Goal: Information Seeking & Learning: Find specific fact

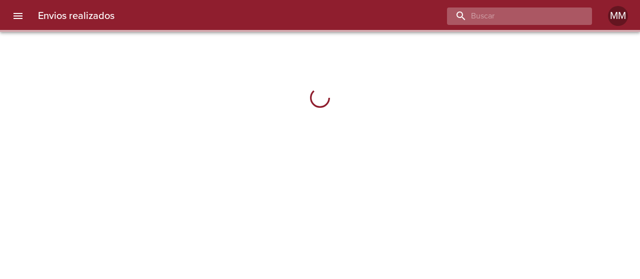
click at [536, 20] on input "buscar" at bounding box center [511, 15] width 128 height 17
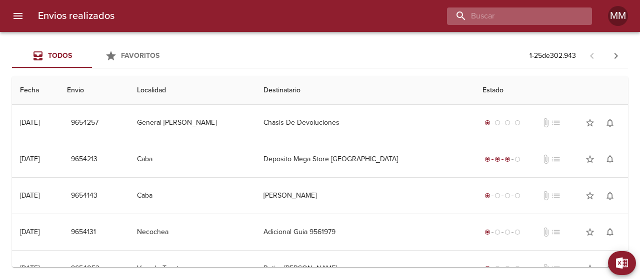
paste input "MONDELO [PERSON_NAME]"
type input "MONDELO [PERSON_NAME]"
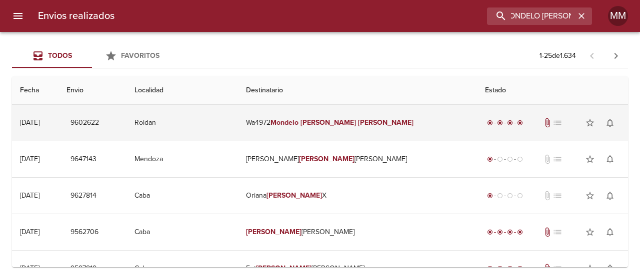
click at [238, 124] on td "Roldan" at bounding box center [181, 123] width 111 height 36
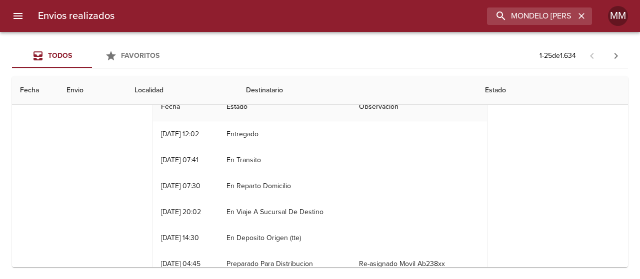
scroll to position [50, 0]
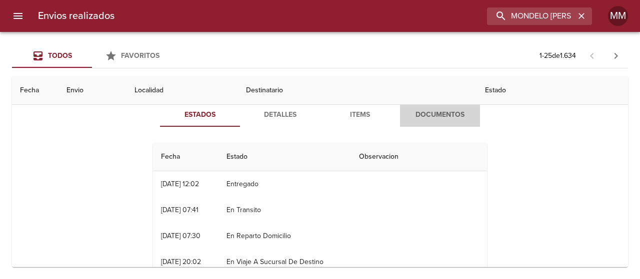
click at [408, 116] on span "Documentos" at bounding box center [440, 115] width 68 height 12
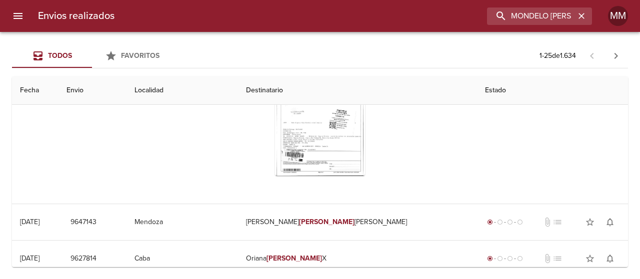
scroll to position [100, 0]
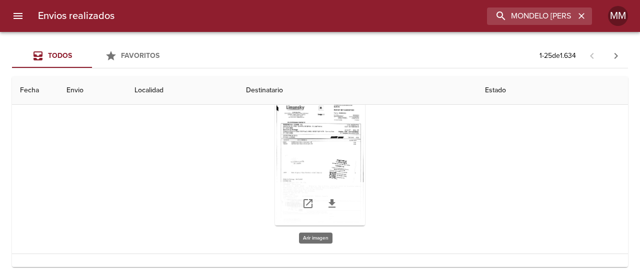
click at [336, 153] on div "Tabla de envíos del cliente" at bounding box center [320, 163] width 90 height 125
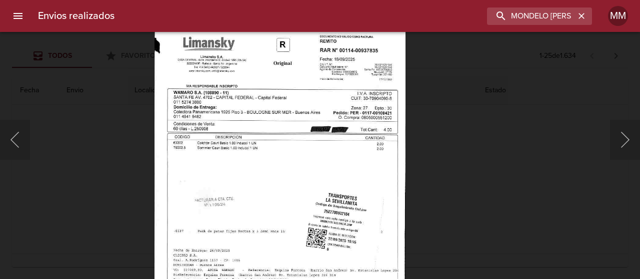
click at [316, 198] on img "Lightbox" at bounding box center [279, 203] width 251 height 361
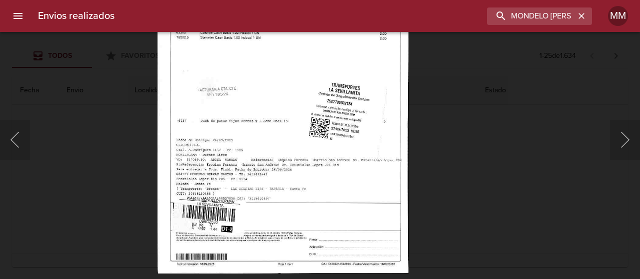
click at [380, 110] on img "Lightbox" at bounding box center [282, 93] width 251 height 361
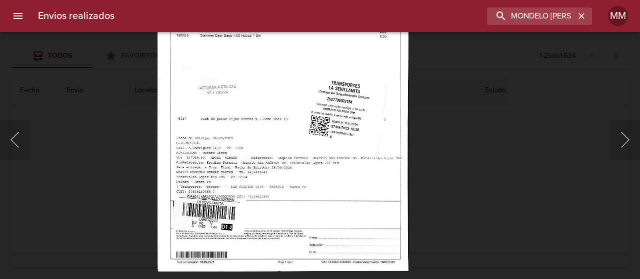
click at [458, 151] on div "Lightbox" at bounding box center [320, 139] width 640 height 279
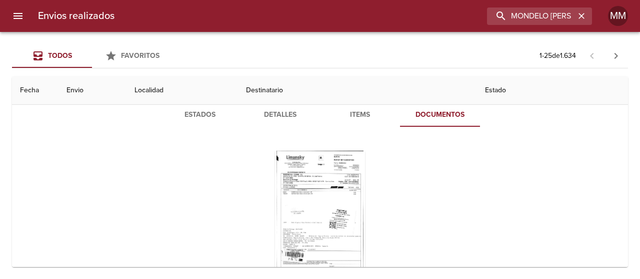
scroll to position [0, 0]
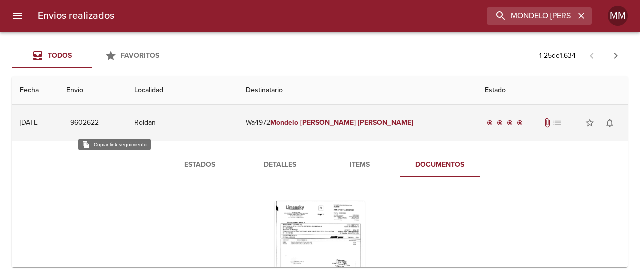
click at [99, 121] on span "9602622" at bounding box center [84, 123] width 28 height 12
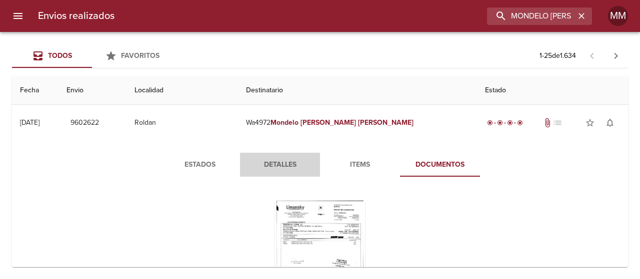
click at [287, 166] on span "Detalles" at bounding box center [280, 165] width 68 height 12
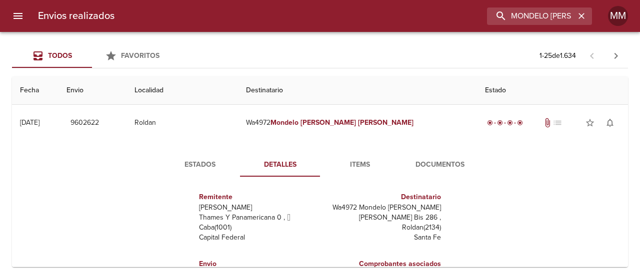
scroll to position [50, 0]
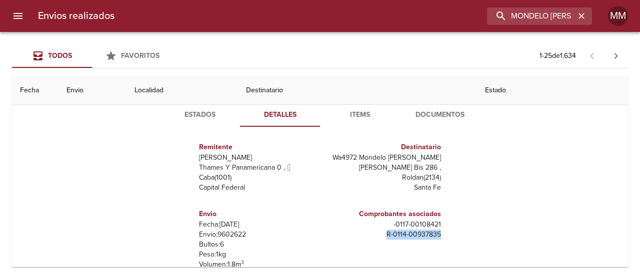
drag, startPoint x: 379, startPoint y: 235, endPoint x: 433, endPoint y: 234, distance: 54.0
click at [433, 234] on div "Comprobantes asociados - 0117 - 00108421 R - 0114 - 00937835" at bounding box center [382, 244] width 125 height 87
copy p "R - 0114 - 00937835"
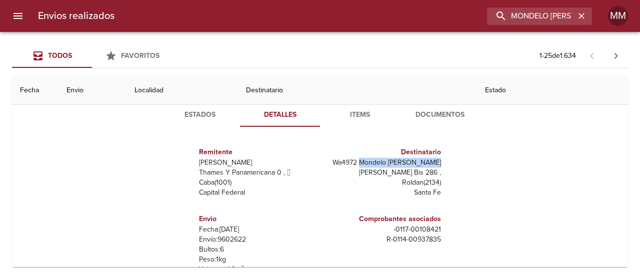
drag, startPoint x: 357, startPoint y: 162, endPoint x: 433, endPoint y: 163, distance: 76.0
click at [433, 163] on p "Wa4972 Mondelo [PERSON_NAME]" at bounding box center [382, 163] width 117 height 10
copy p "Mondelo [PERSON_NAME]"
